Goal: Navigation & Orientation: Go to known website

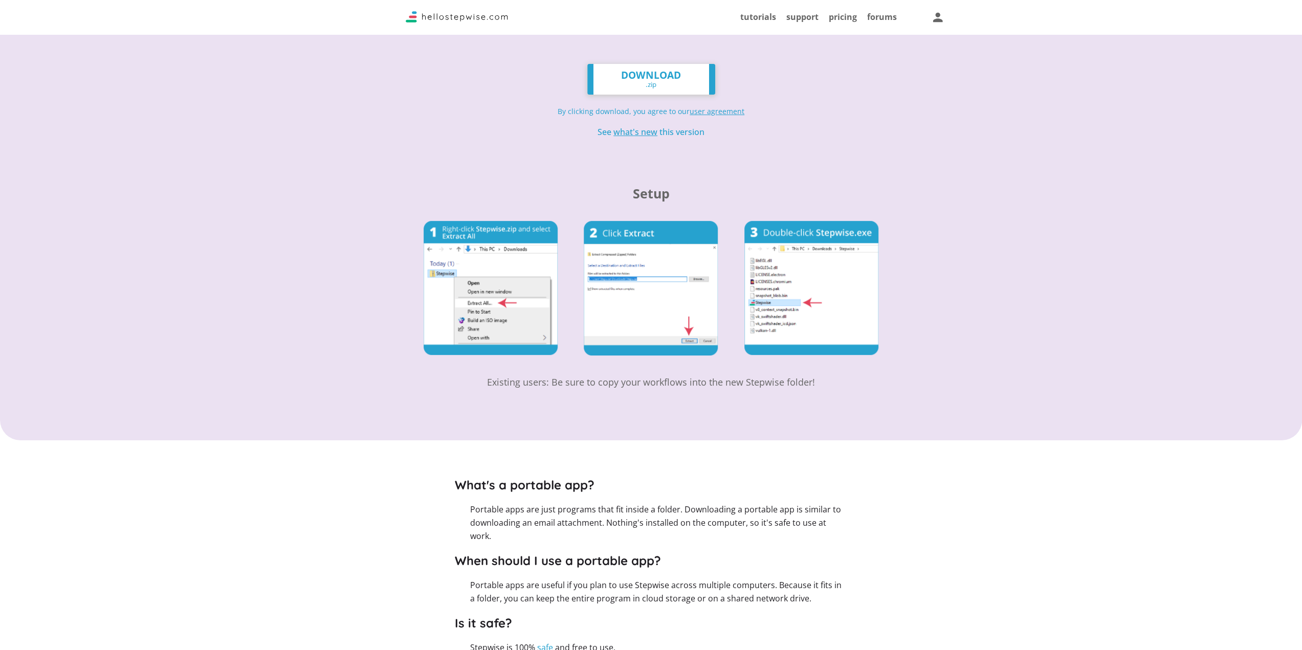
scroll to position [103, 0]
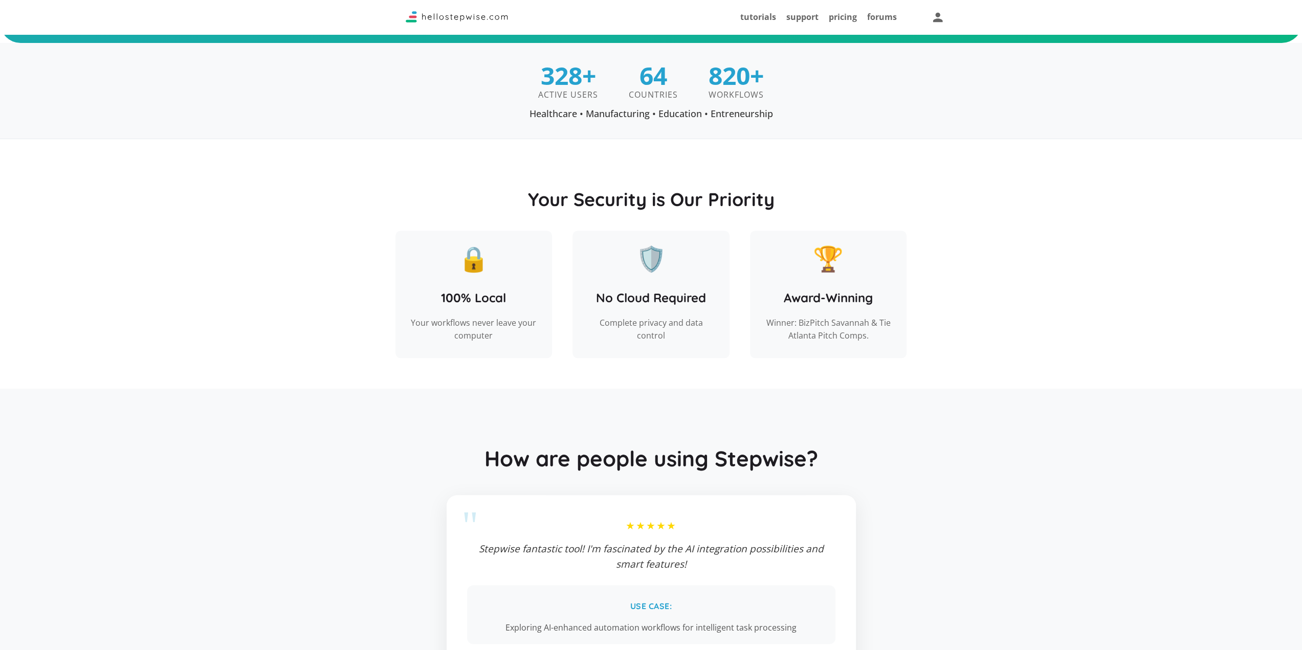
scroll to position [1132, 0]
